Goal: Register for event/course

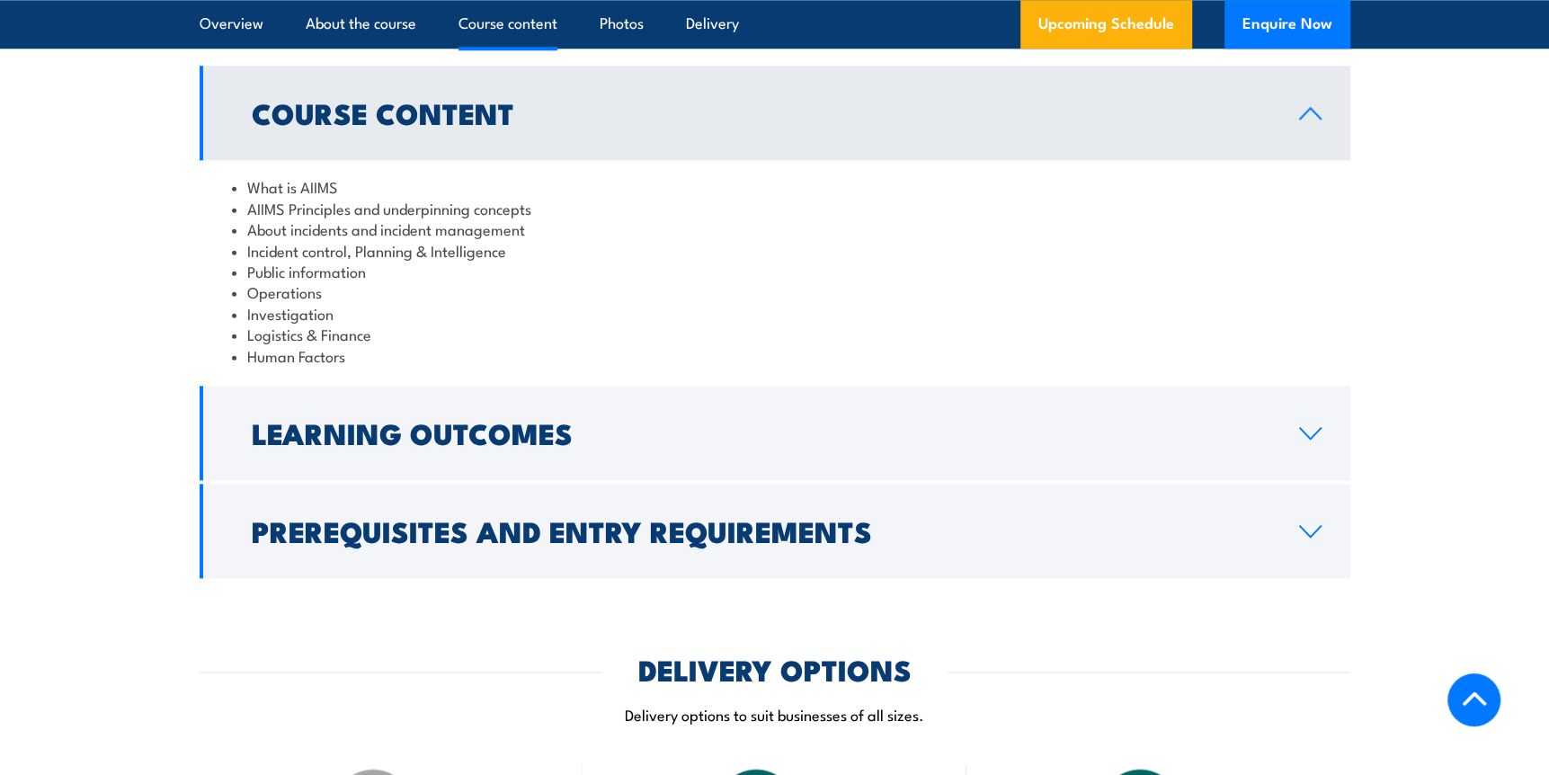
scroll to position [1709, 0]
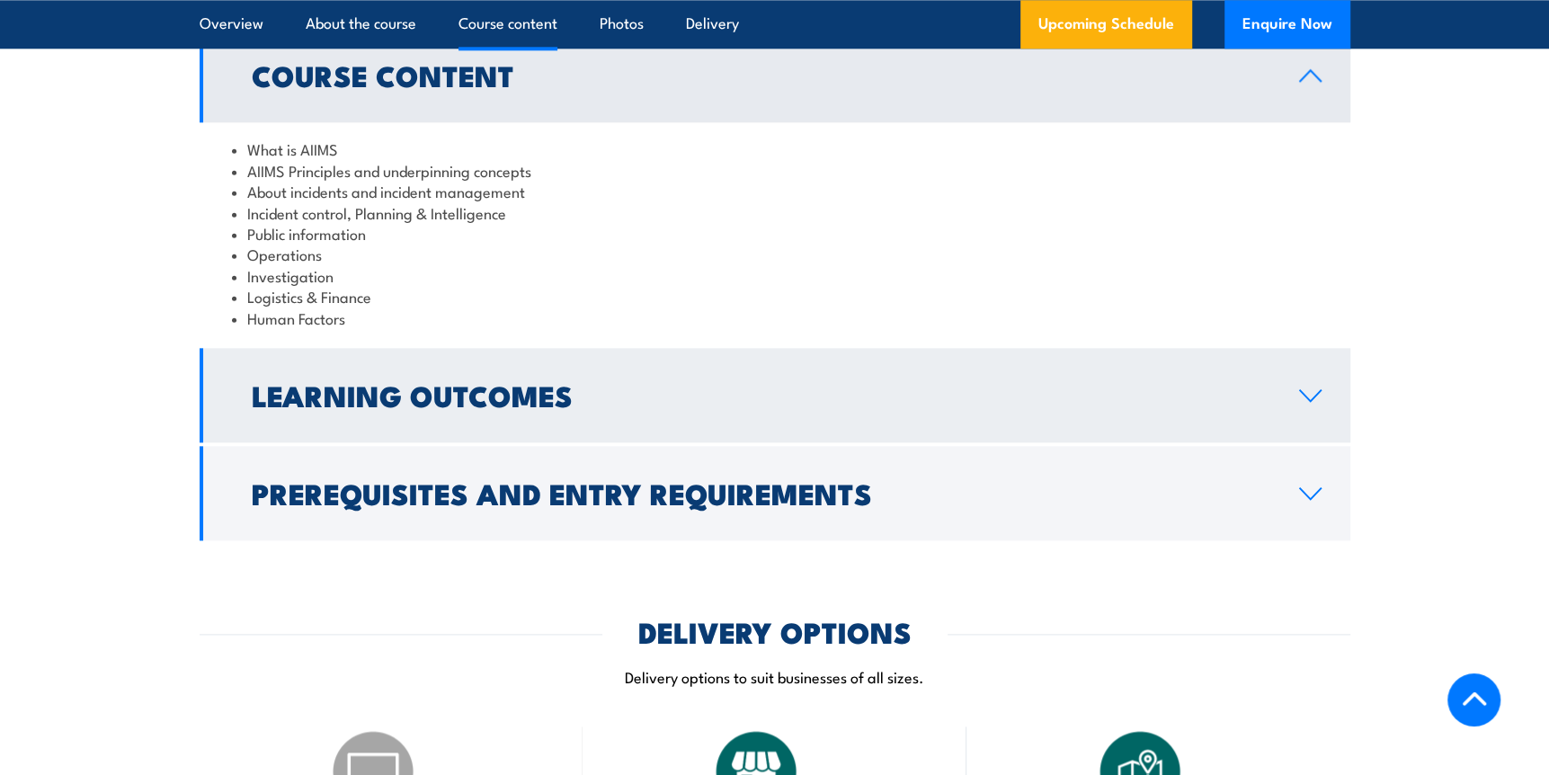
click at [774, 382] on h2 "Learning Outcomes" at bounding box center [761, 394] width 1019 height 25
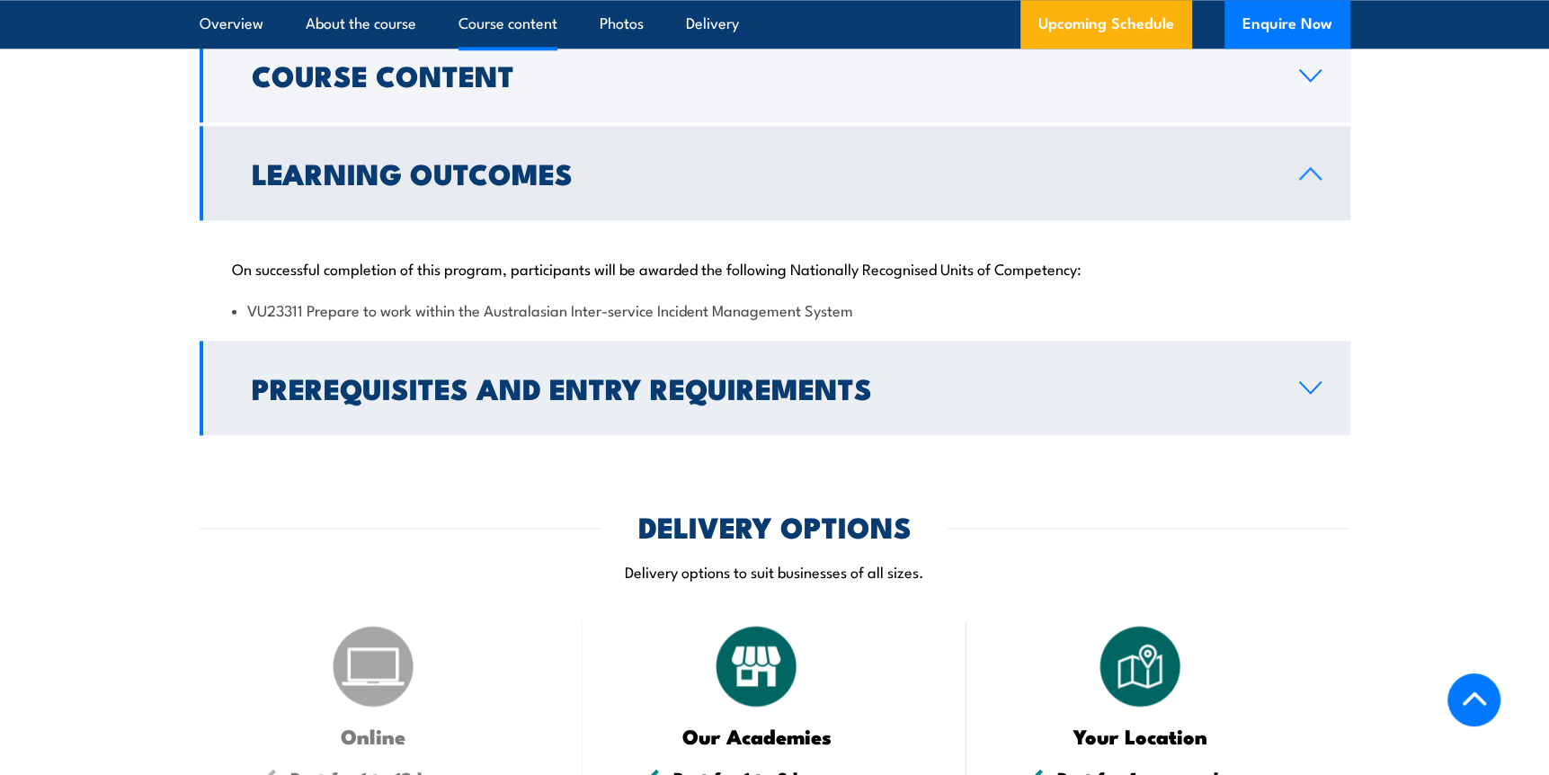
click at [1038, 375] on h2 "Prerequisites and Entry Requirements" at bounding box center [761, 387] width 1019 height 25
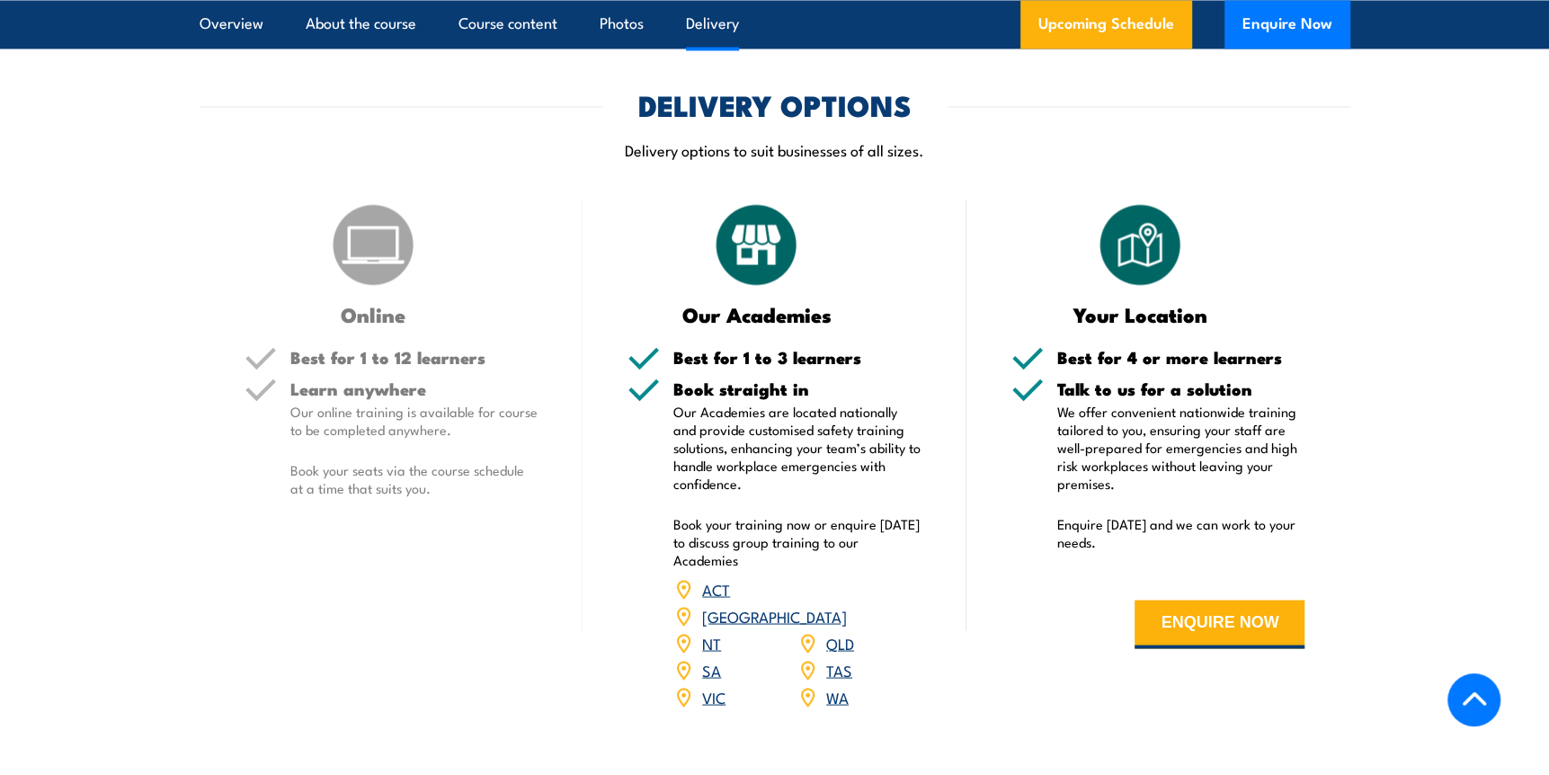
scroll to position [2518, 0]
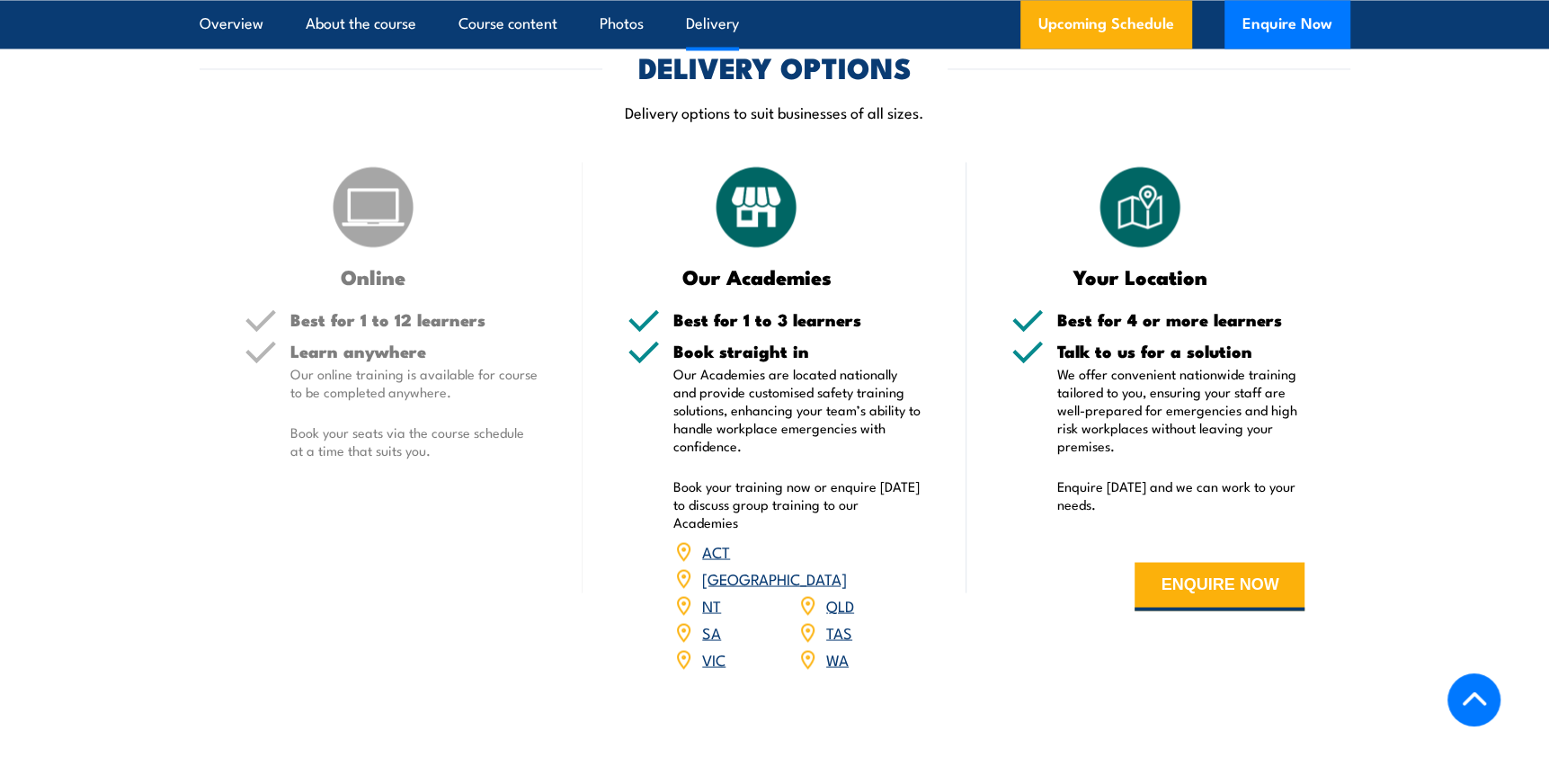
click at [835, 567] on link "[GEOGRAPHIC_DATA]" at bounding box center [774, 578] width 145 height 22
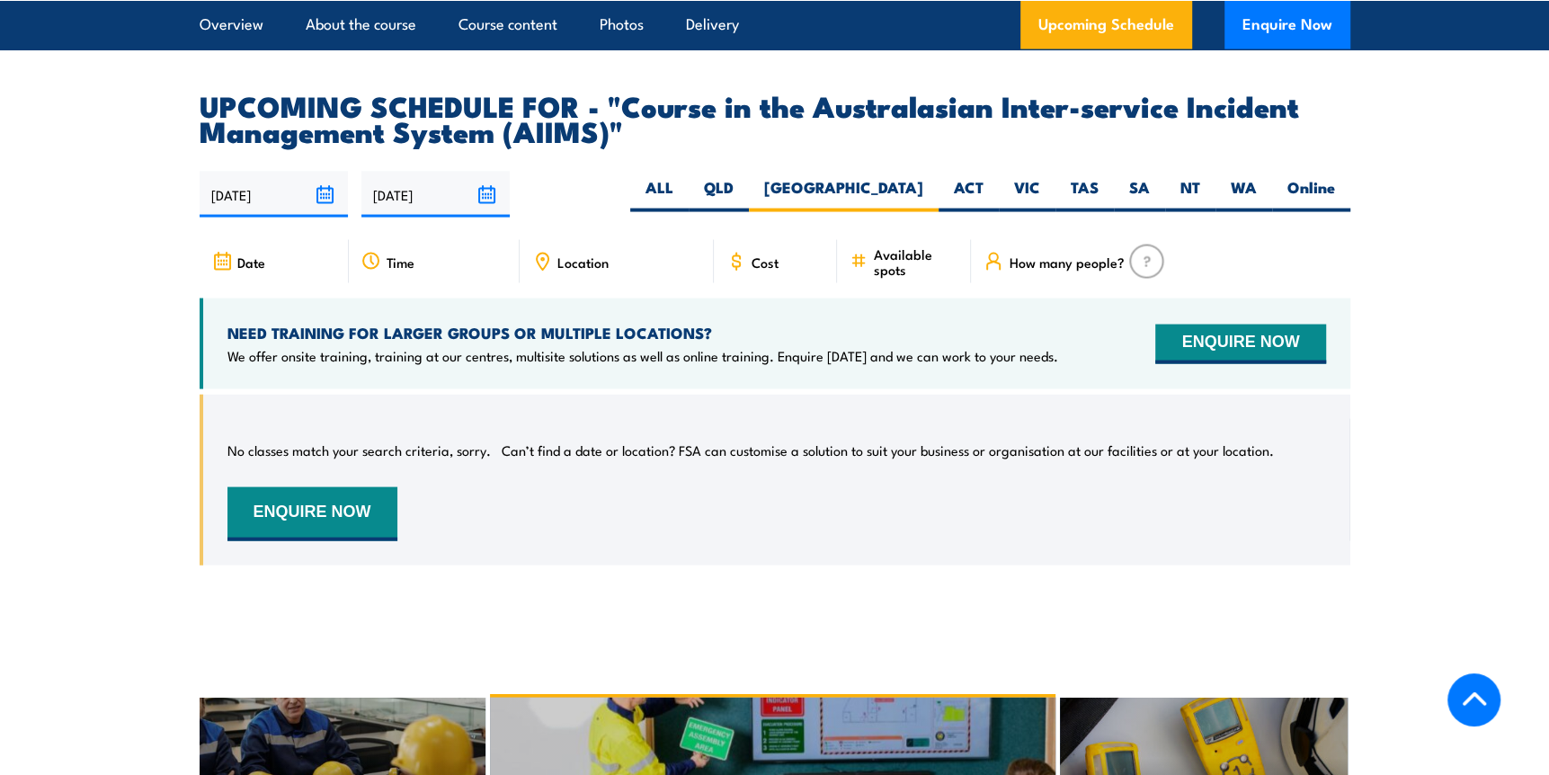
scroll to position [2998, 0]
